Goal: Check status: Check status

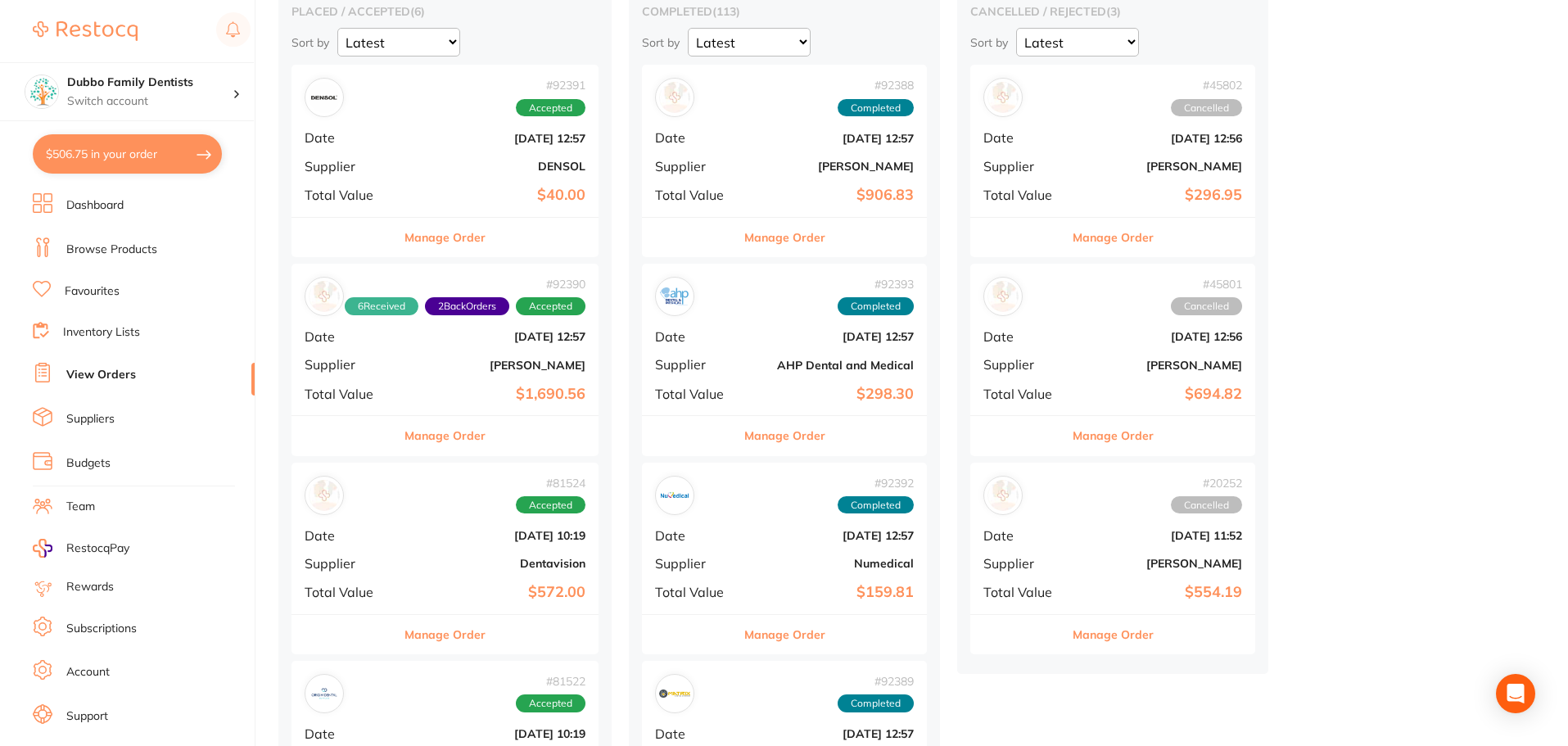
click at [496, 218] on div "Manage Order" at bounding box center [446, 237] width 307 height 40
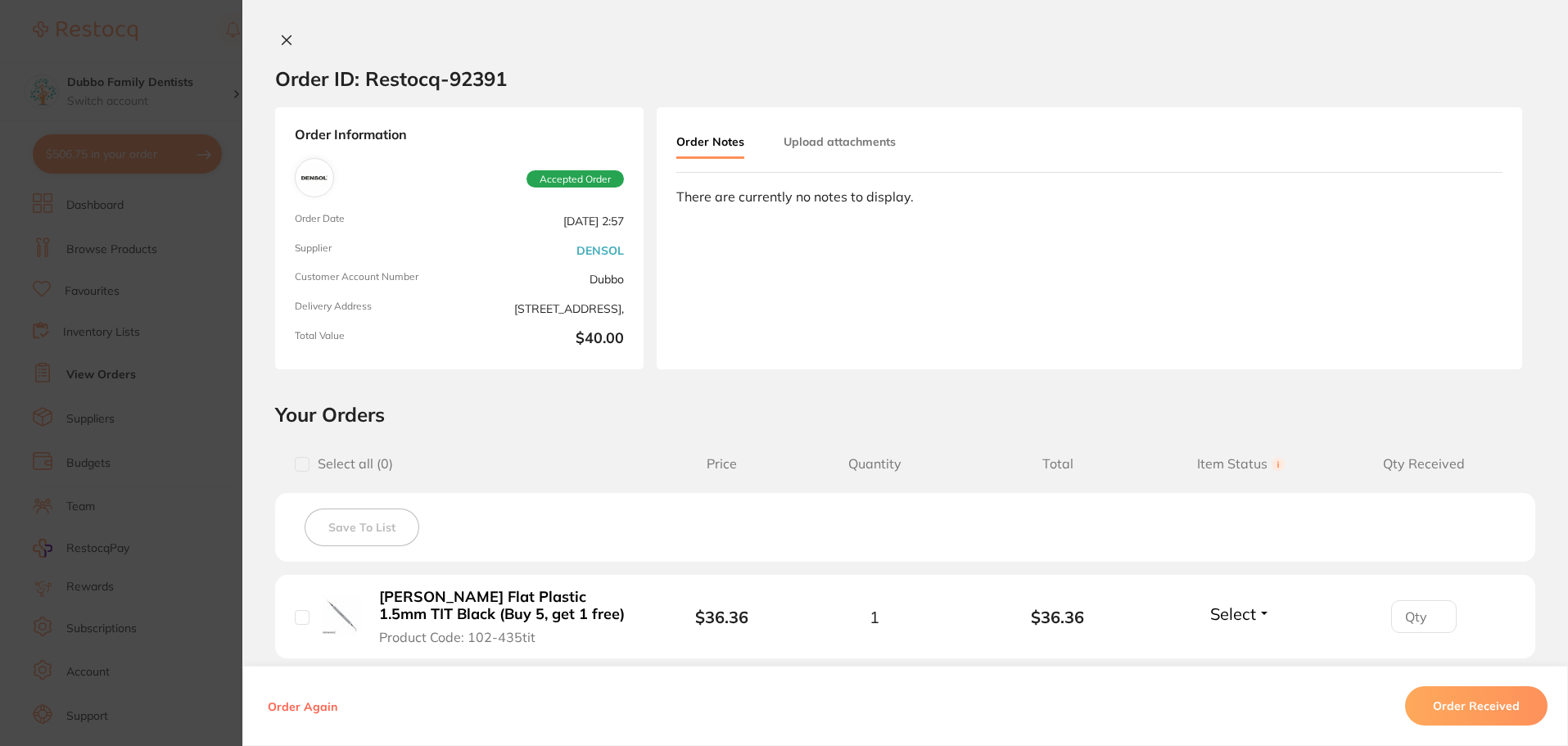
click at [1468, 706] on button "Order Received" at bounding box center [1477, 705] width 143 height 40
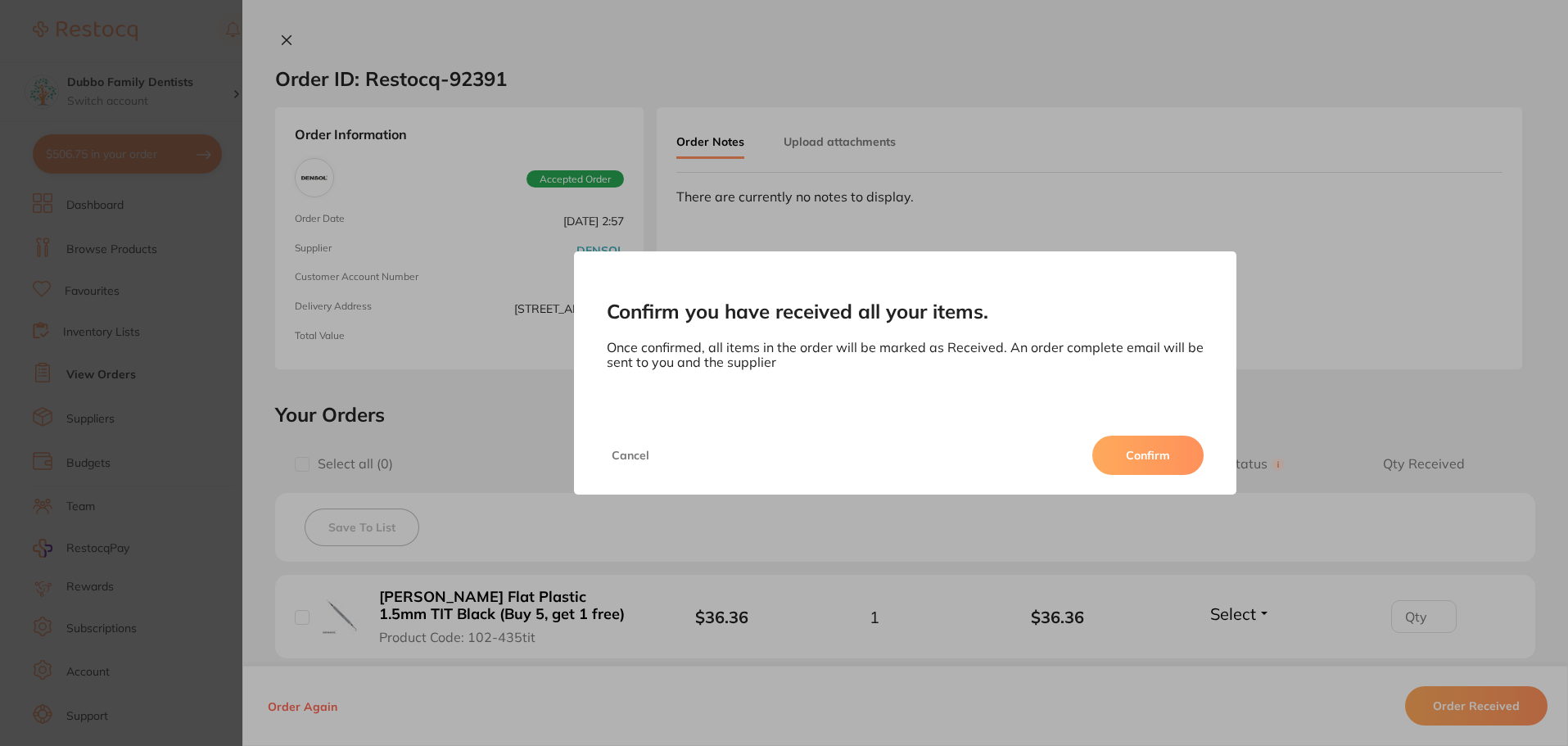
click at [1158, 452] on button "Confirm" at bounding box center [1148, 455] width 111 height 40
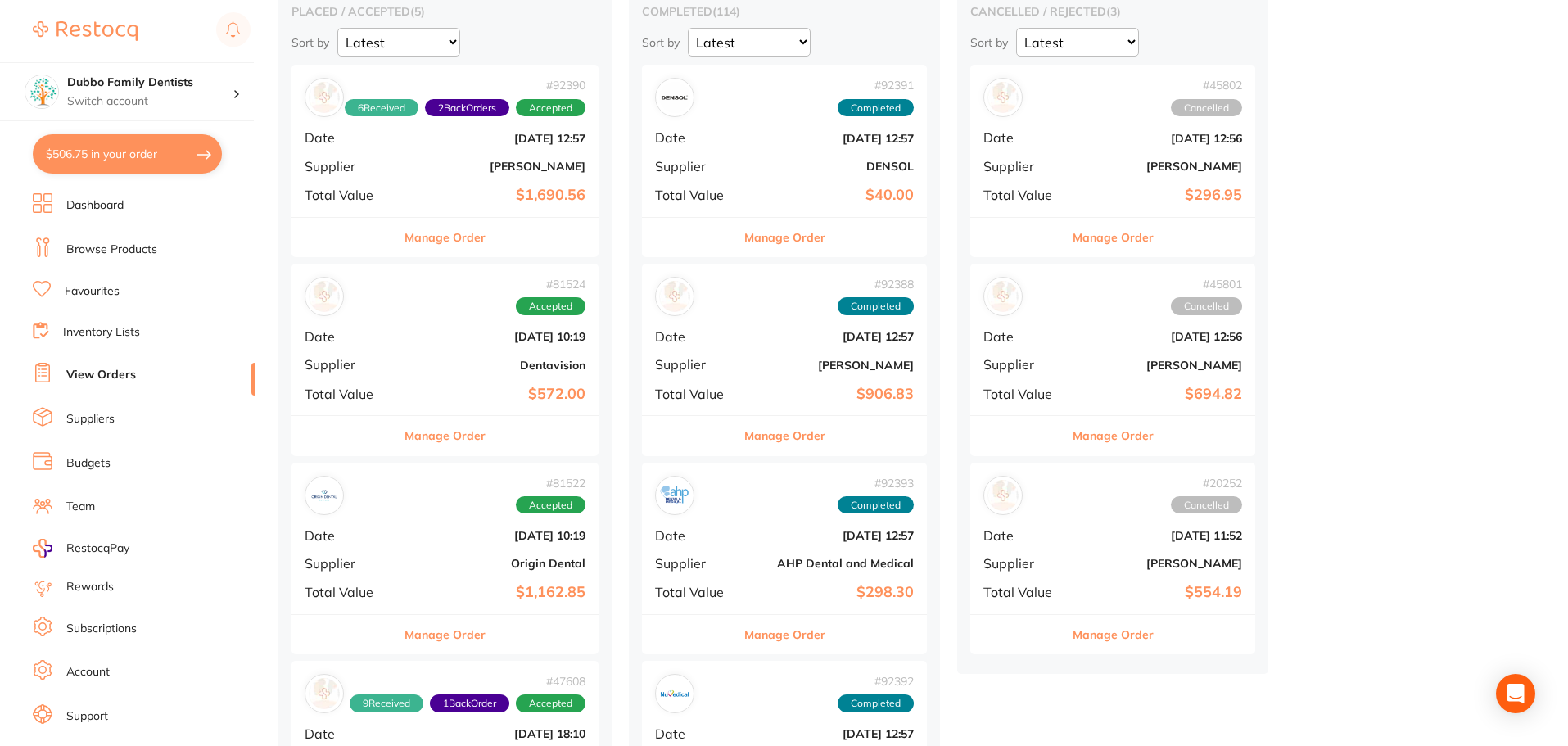
click at [515, 371] on div "# 81524 Accepted Date [DATE] 10:19 Supplier Dentavision Total Value $572.00" at bounding box center [446, 340] width 307 height 152
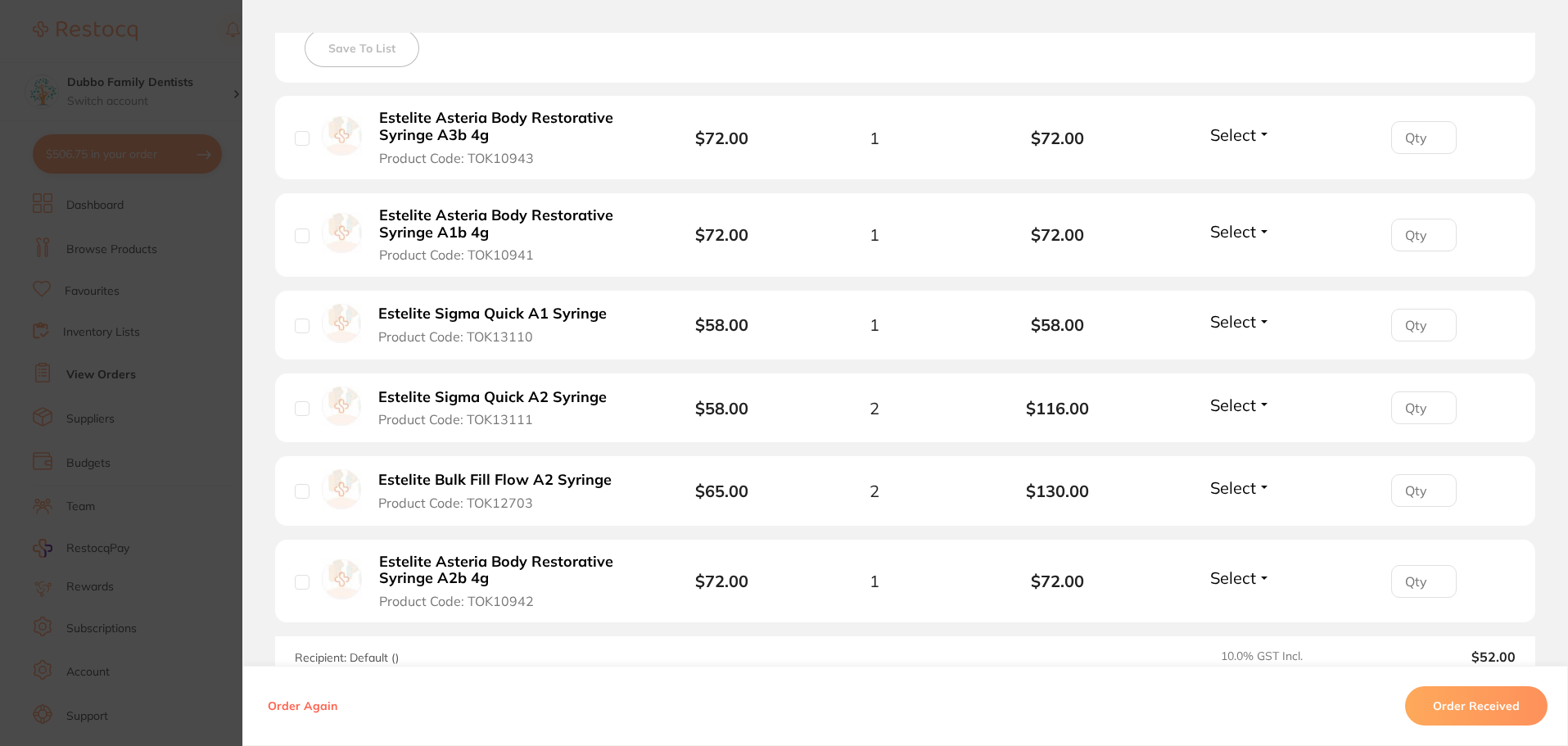
scroll to position [491, 0]
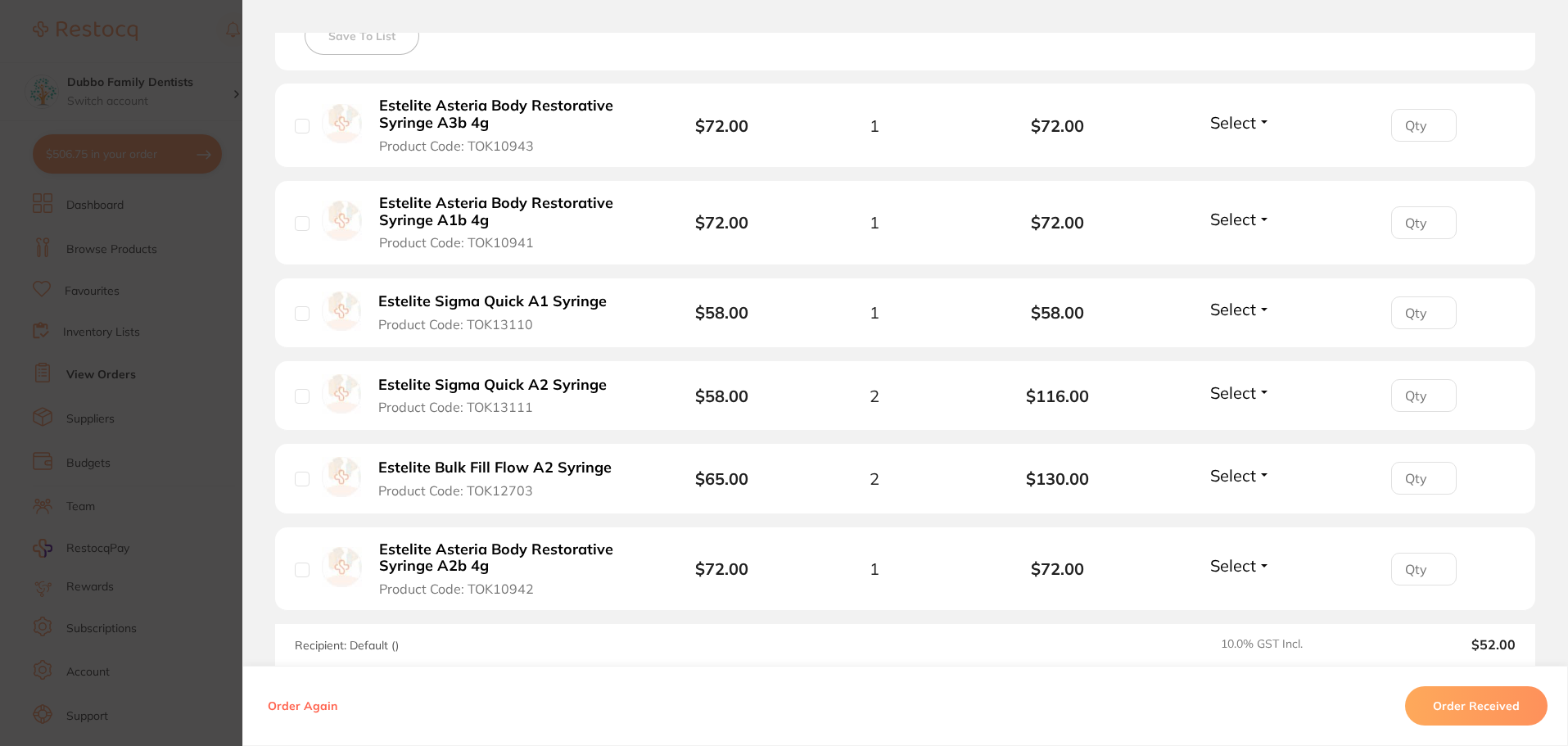
click at [177, 389] on section "Order ID: Restocq- 81524 Order Information Accepted Order Order Date [DATE] 10:…" at bounding box center [784, 373] width 1568 height 746
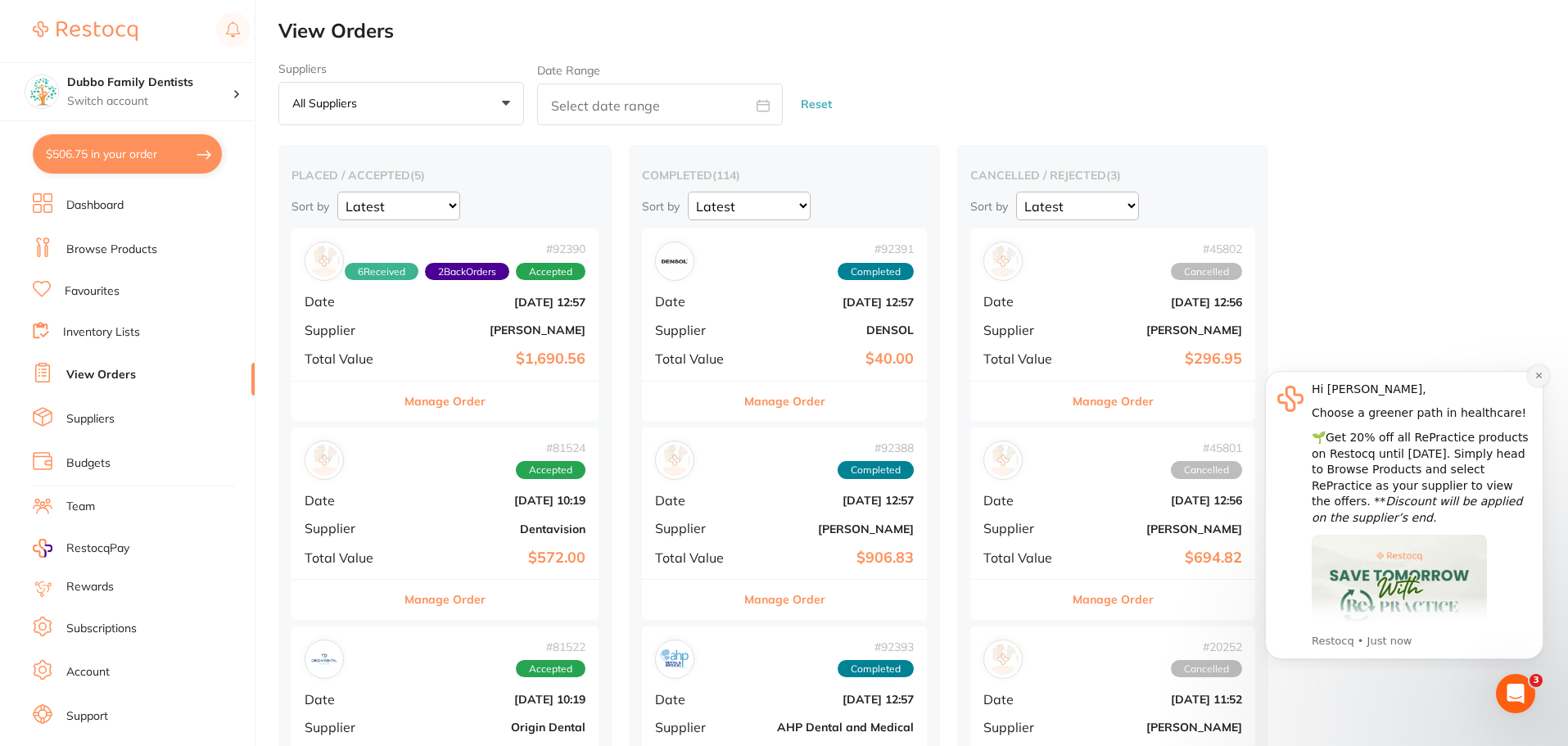
click at [1542, 373] on icon "Dismiss notification" at bounding box center [1539, 376] width 9 height 9
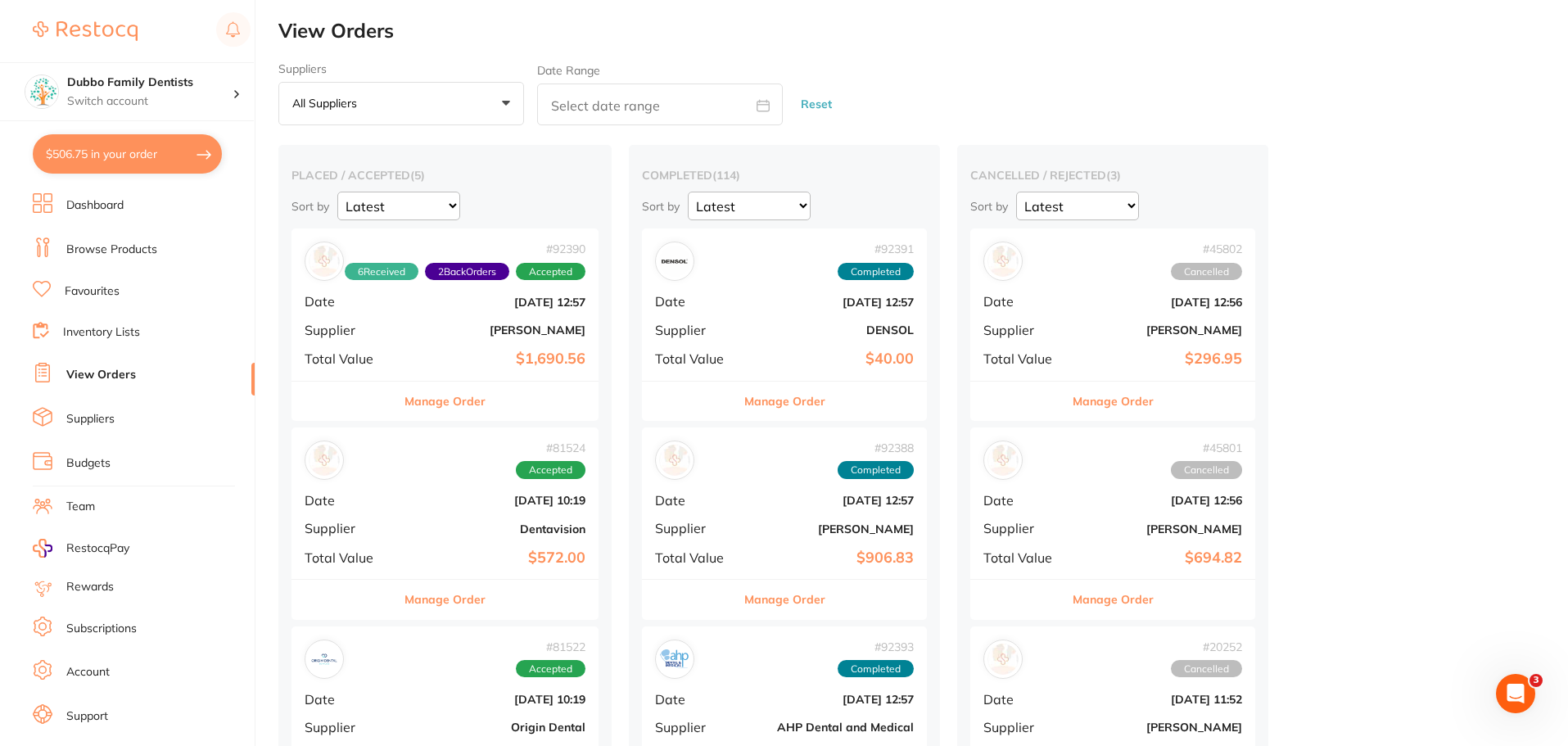
click at [455, 314] on div "# 92390 6 Received 2 Back Orders Accepted Date [DATE] 12:57 Supplier [PERSON_NA…" at bounding box center [446, 304] width 307 height 152
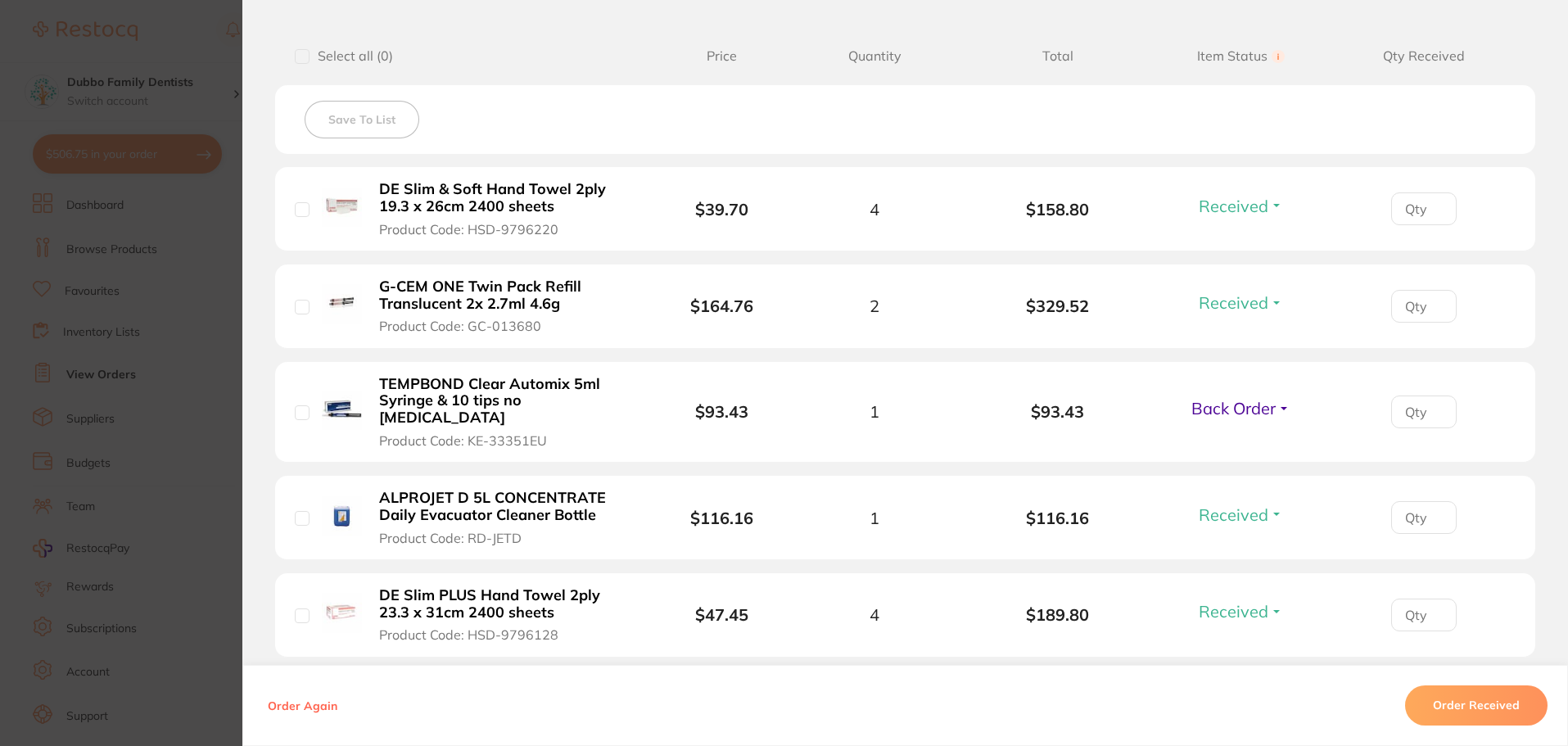
scroll to position [406, 0]
click at [211, 360] on section "Order ID: Restocq- 92390 Order Information 6 Received 2 Back Orders Accepted Or…" at bounding box center [784, 373] width 1568 height 746
